Goal: Task Accomplishment & Management: Complete application form

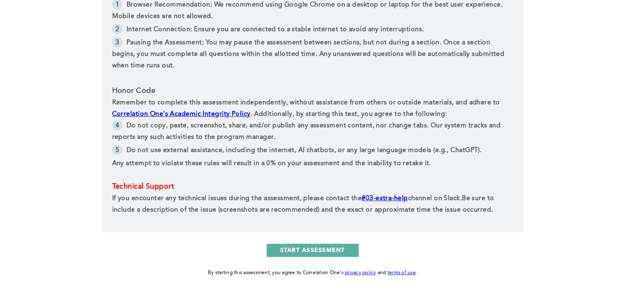
scroll to position [408, 0]
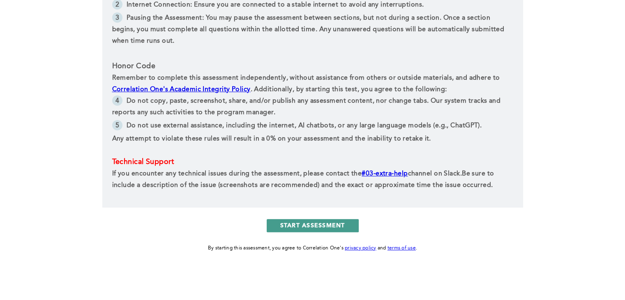
click at [288, 226] on button "START ASSESSMENT" at bounding box center [313, 225] width 92 height 13
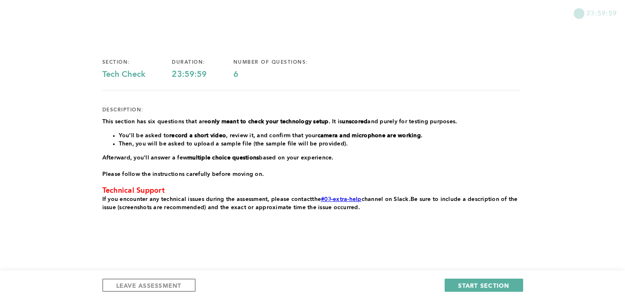
scroll to position [34, 0]
